Goal: Task Accomplishment & Management: Use online tool/utility

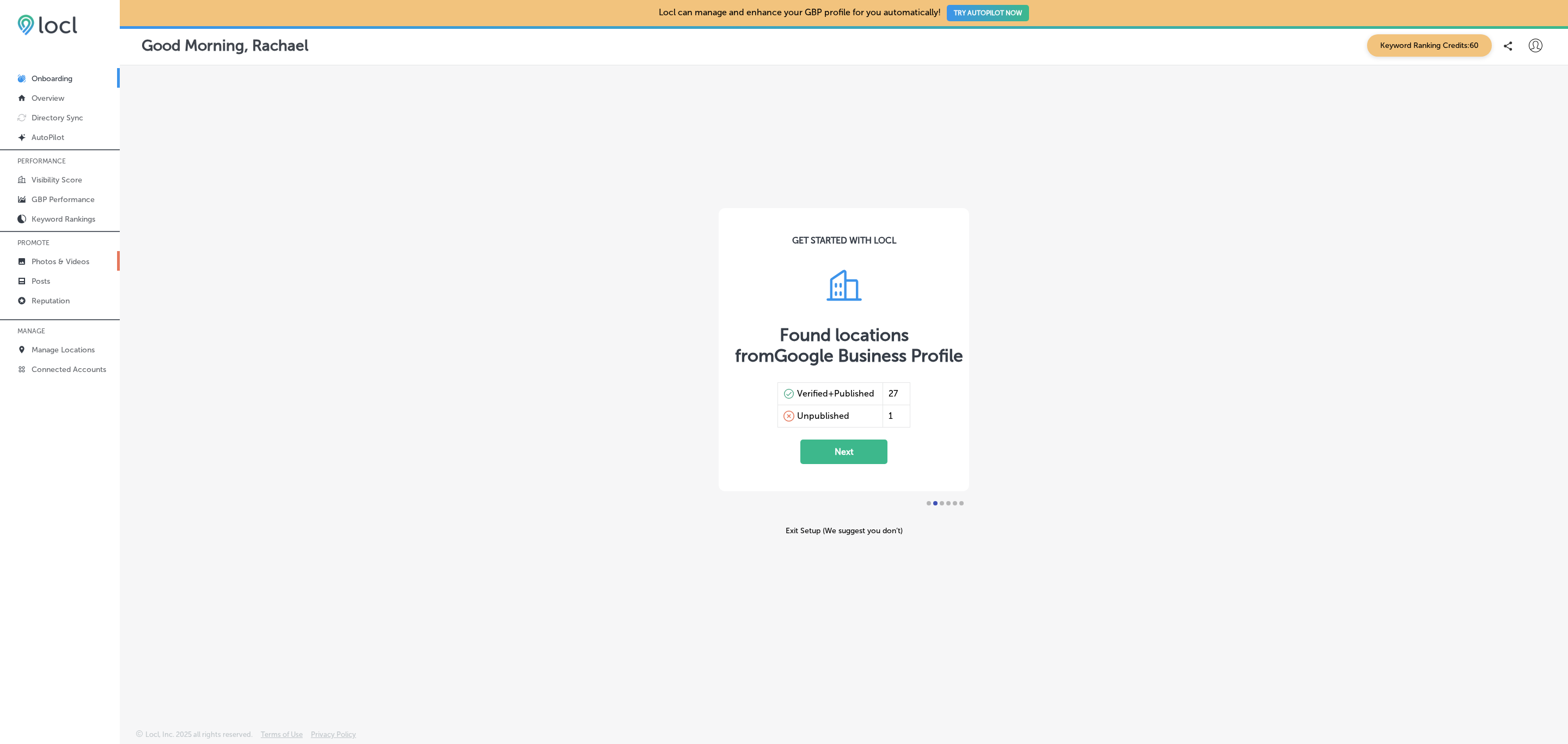
click at [67, 265] on p "Photos & Videos" at bounding box center [60, 261] width 57 height 9
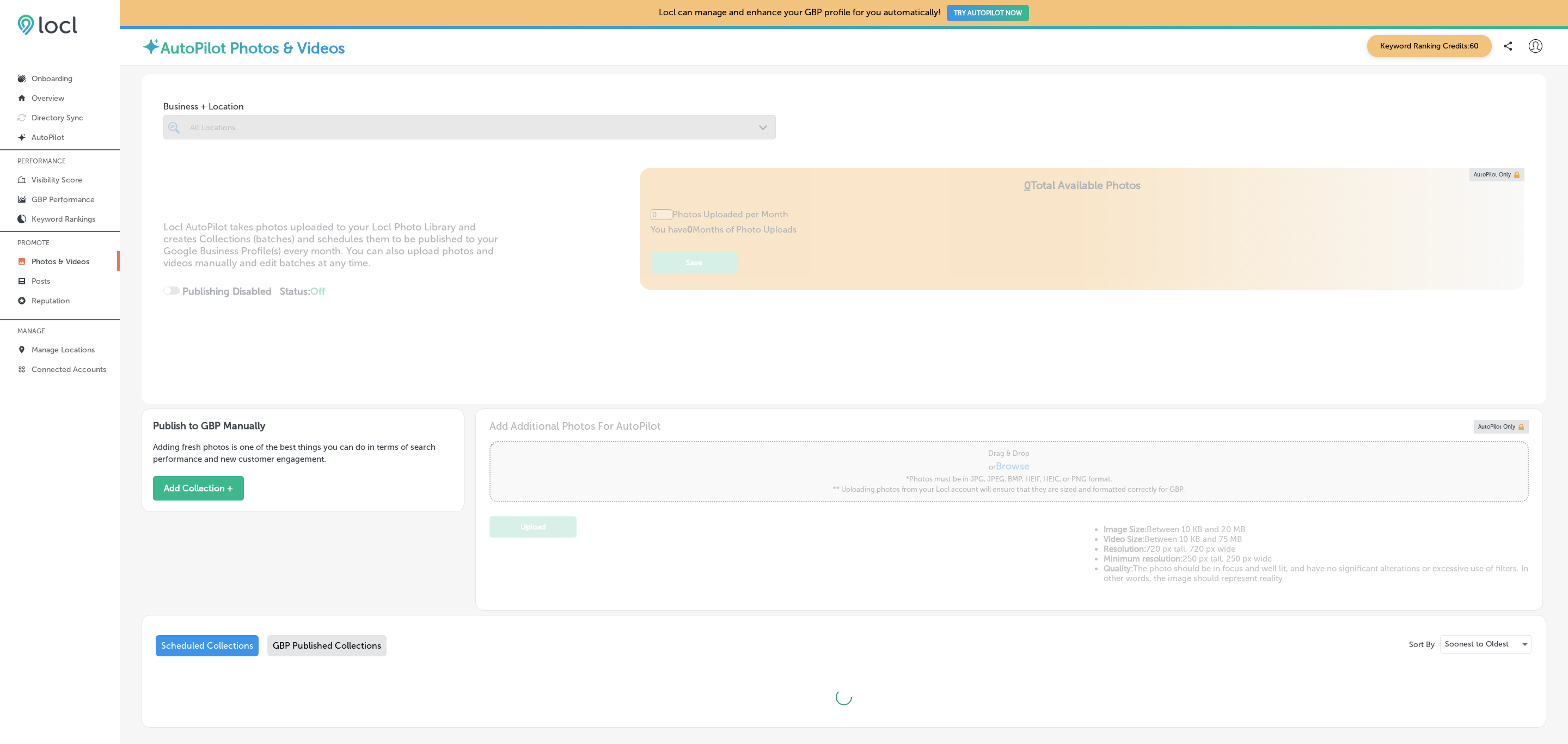
type input "5"
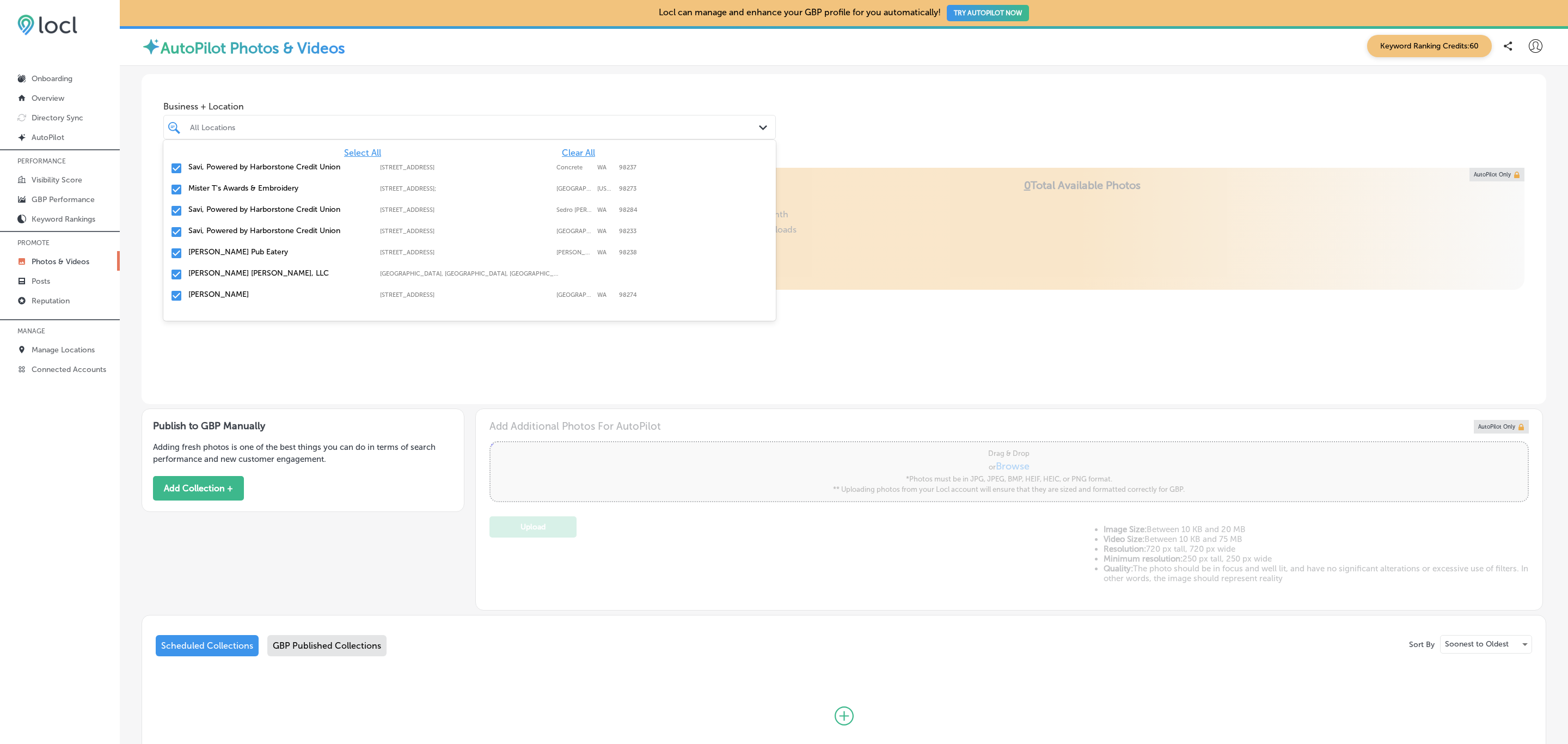
click at [759, 131] on div "Path Created with Sketch." at bounding box center [764, 128] width 12 height 12
click at [566, 150] on span "Clear All" at bounding box center [578, 152] width 33 height 11
click at [177, 220] on input "checkbox" at bounding box center [176, 220] width 13 height 13
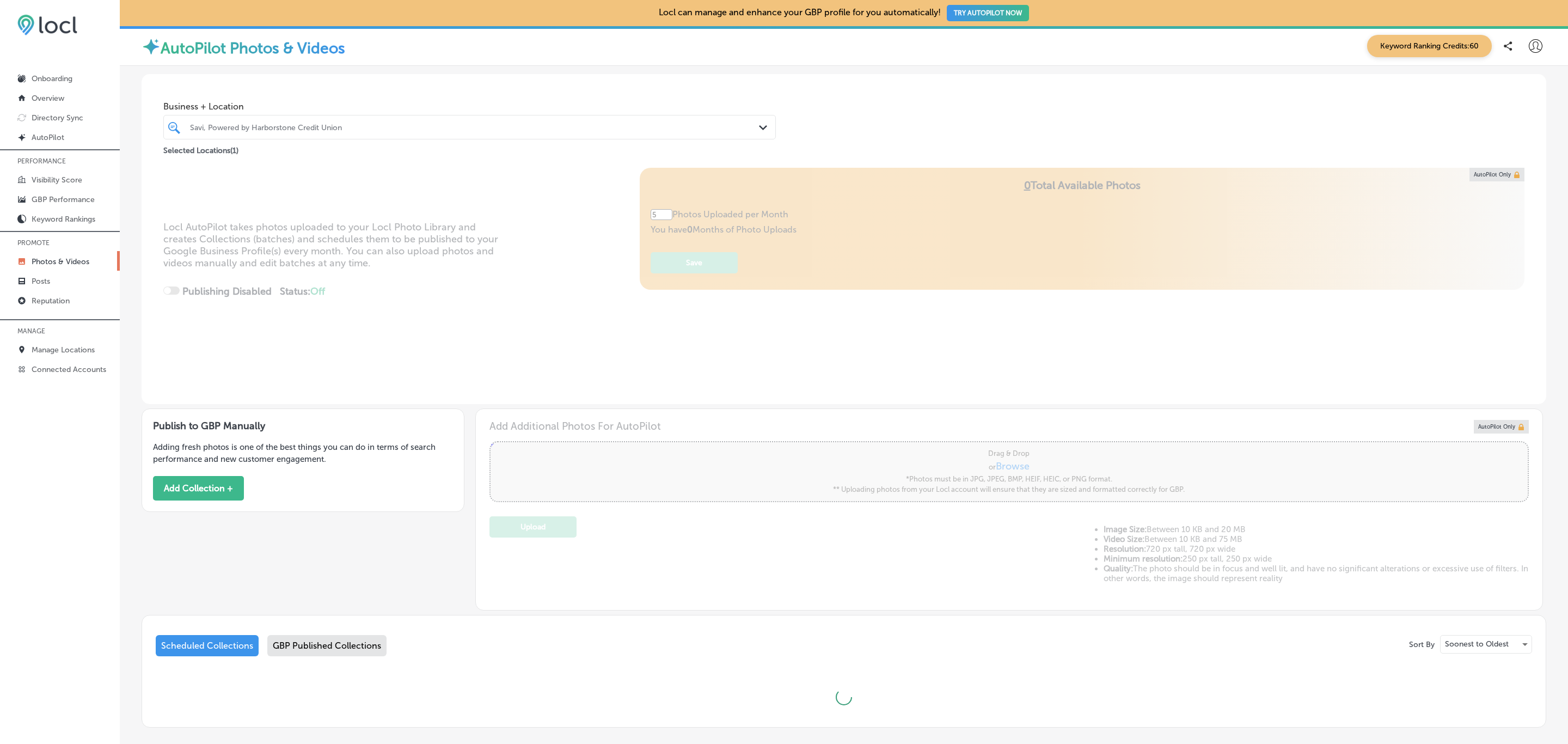
click at [312, 373] on div "Locl AutoPilot takes photos uploaded to your Locl Photo Library and creates Col…" at bounding box center [843, 286] width 1404 height 237
click at [332, 649] on div "GBP Published Collections" at bounding box center [326, 646] width 119 height 21
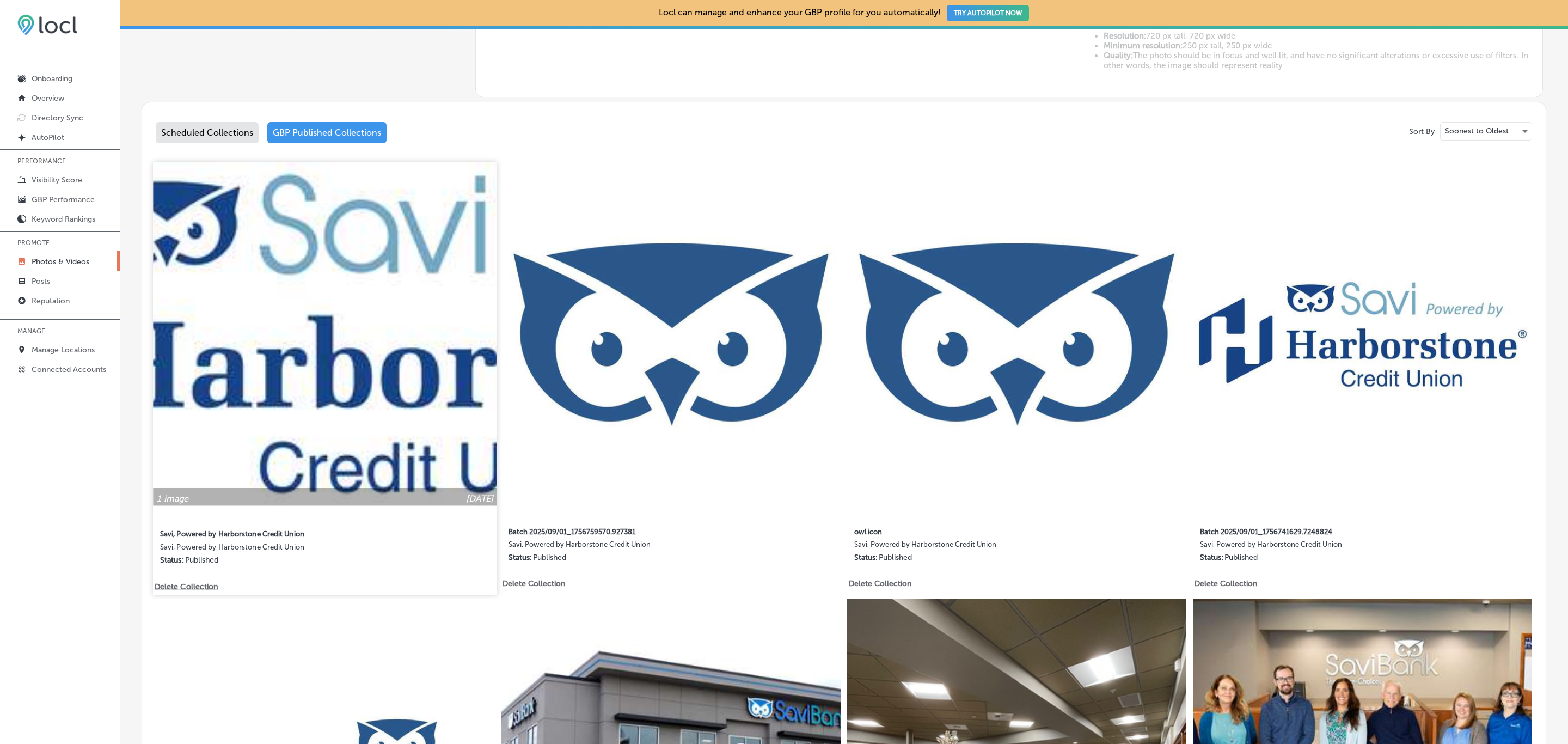
scroll to position [514, 0]
click at [279, 298] on img at bounding box center [325, 334] width 344 height 344
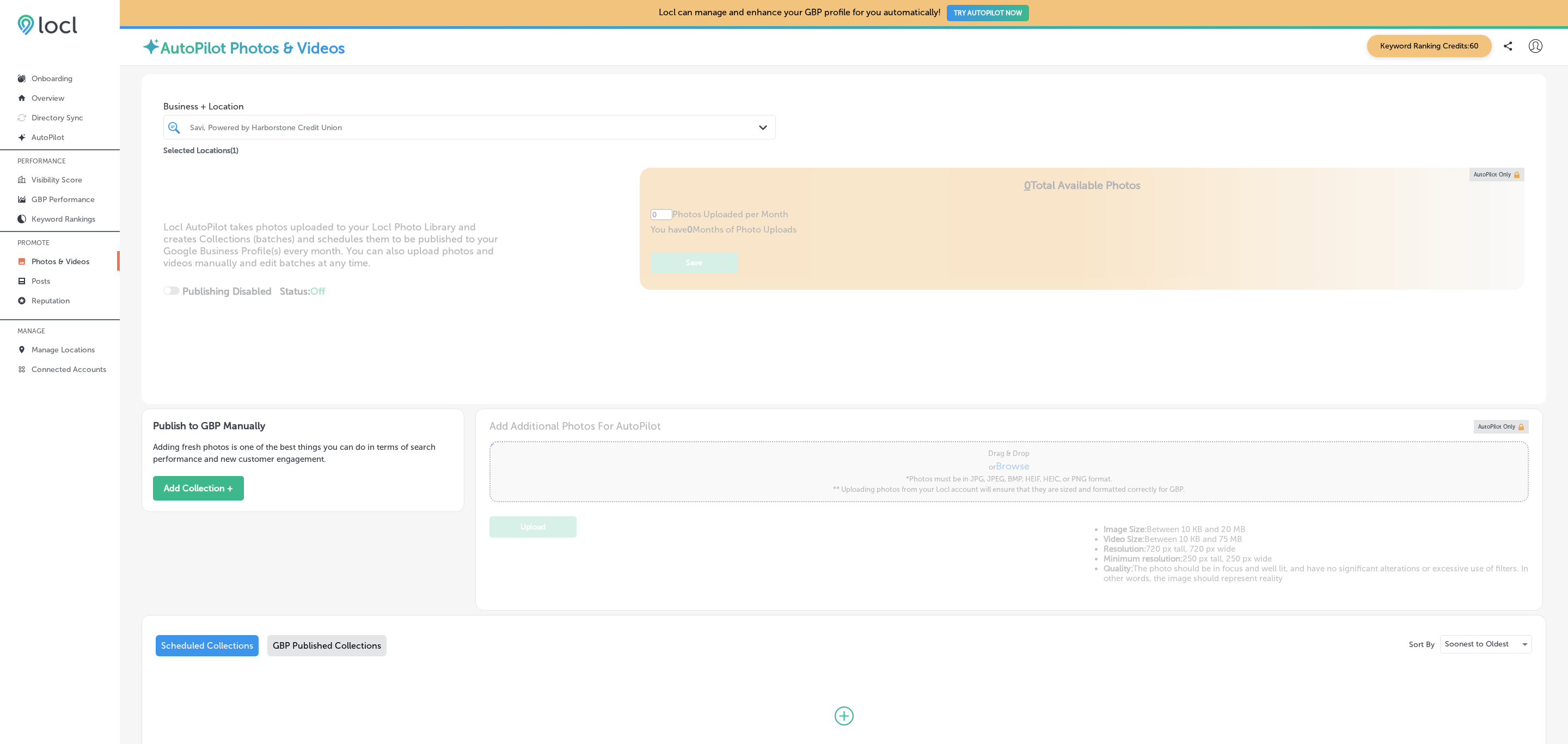
type input "5"
